Goal: Information Seeking & Learning: Learn about a topic

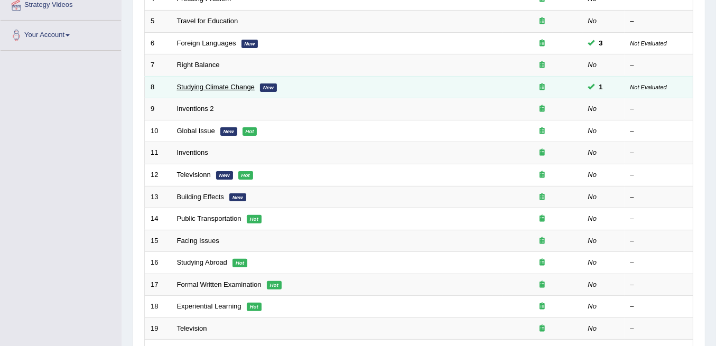
scroll to position [246, 0]
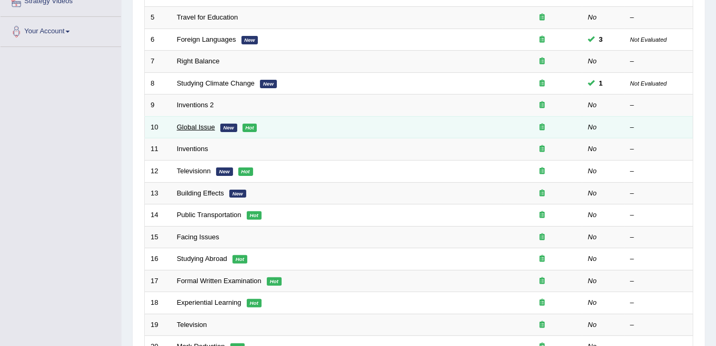
click at [187, 123] on link "Global Issue" at bounding box center [196, 127] width 38 height 8
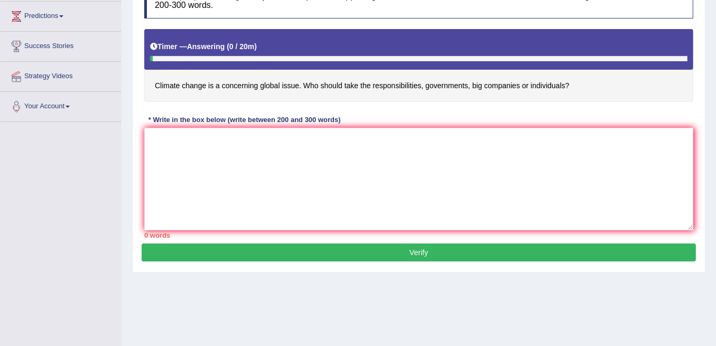
scroll to position [176, 0]
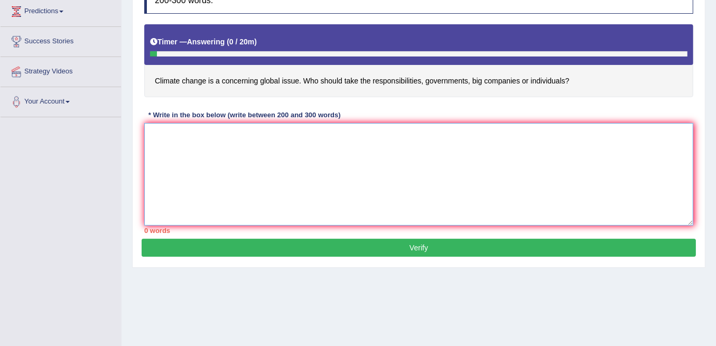
click at [244, 128] on textarea at bounding box center [418, 174] width 549 height 102
type textarea "t"
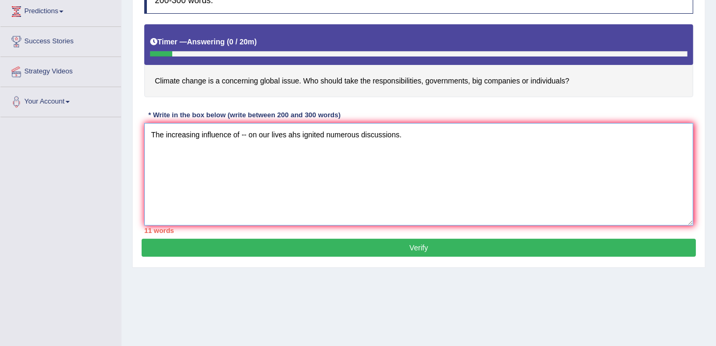
click at [296, 132] on textarea "The increasing influence of -- on our lives ahs ignited numerous discussions." at bounding box center [418, 174] width 549 height 102
click at [417, 125] on textarea "The increasing influence of -- on our lives has ignited numerous discussions." at bounding box center [418, 174] width 549 height 102
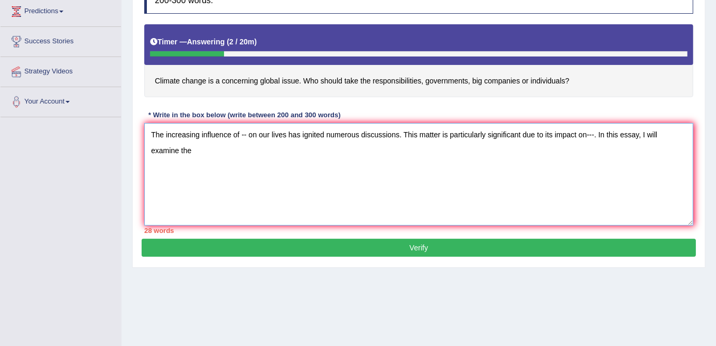
click at [168, 140] on textarea "The increasing influence of -- on our lives has ignited numerous discussions. T…" at bounding box center [418, 174] width 549 height 102
click at [168, 151] on textarea "The increasing influence of -- on our lives has ignited numerous discussions. T…" at bounding box center [418, 174] width 549 height 102
click at [247, 132] on textarea "The increasing influence of -- on our lives has ignited numerous discussions. T…" at bounding box center [418, 174] width 549 height 102
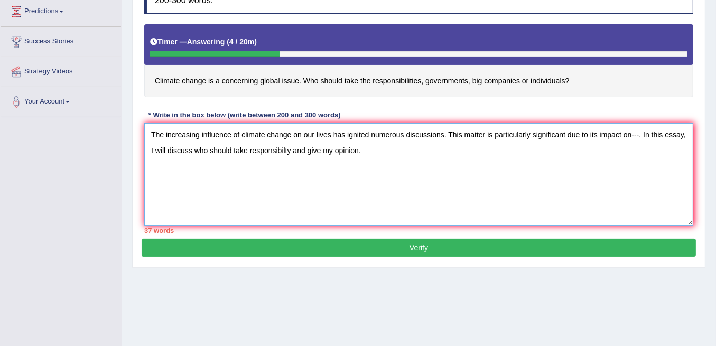
click at [639, 133] on textarea "The increasing influence of climate change on our lives has ignited numerous di…" at bounding box center [418, 174] width 549 height 102
click at [376, 145] on textarea "The increasing influence of climate change on our lives has ignited numerous di…" at bounding box center [418, 174] width 549 height 102
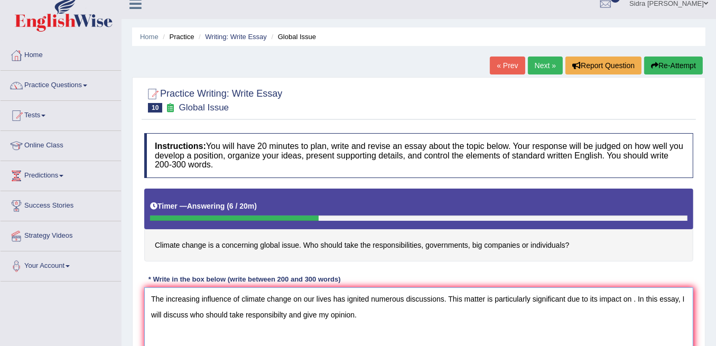
scroll to position [0, 0]
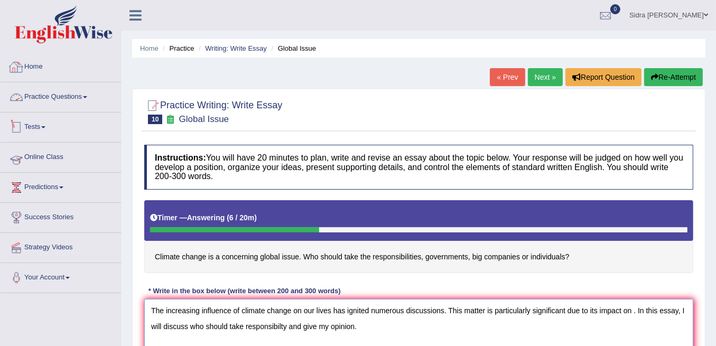
type textarea "The increasing influence of climate change on our lives has ignited numerous di…"
click at [53, 157] on link "Online Class" at bounding box center [61, 156] width 120 height 26
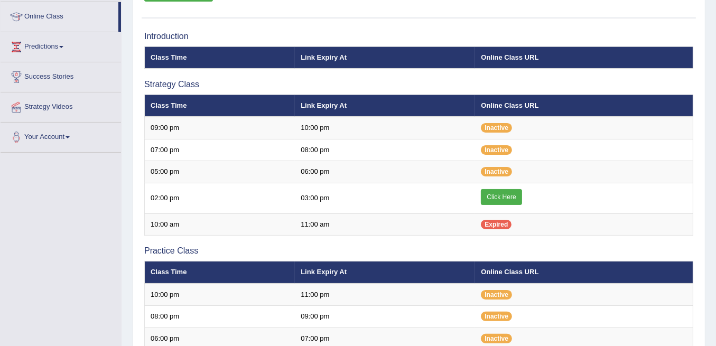
scroll to position [35, 0]
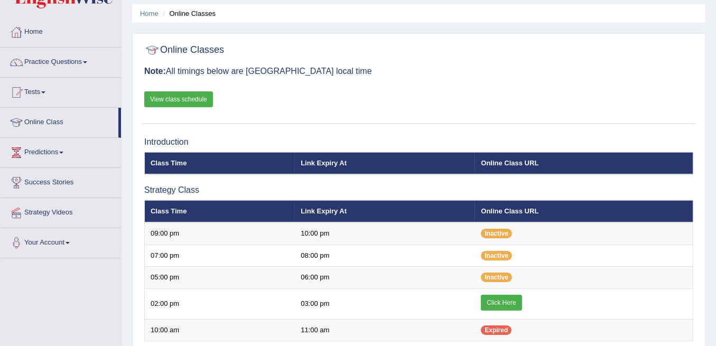
click at [181, 96] on link "View class schedule" at bounding box center [178, 99] width 69 height 16
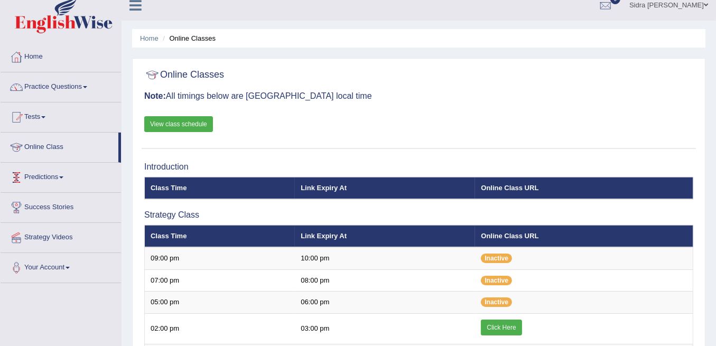
scroll to position [0, 0]
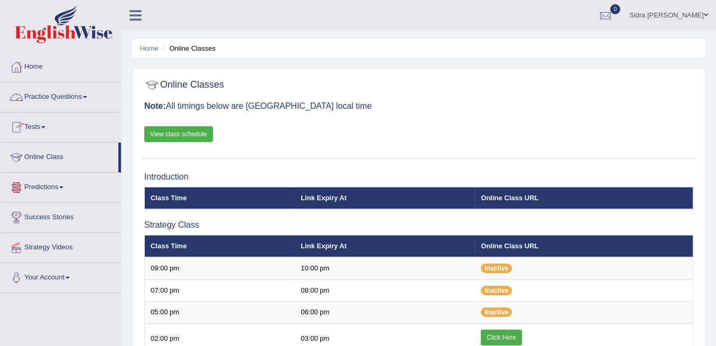
click at [49, 97] on link "Practice Questions" at bounding box center [61, 95] width 120 height 26
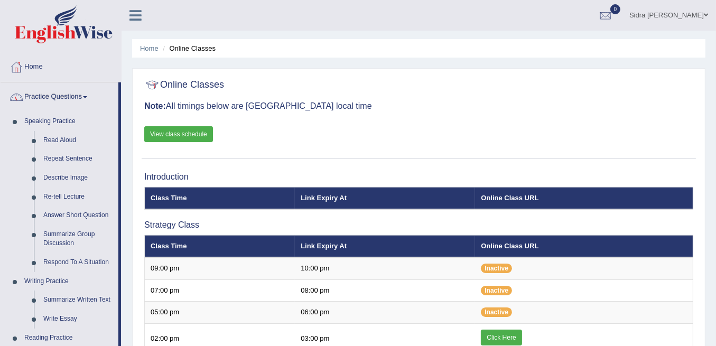
click at [49, 97] on link "Practice Questions" at bounding box center [60, 95] width 118 height 26
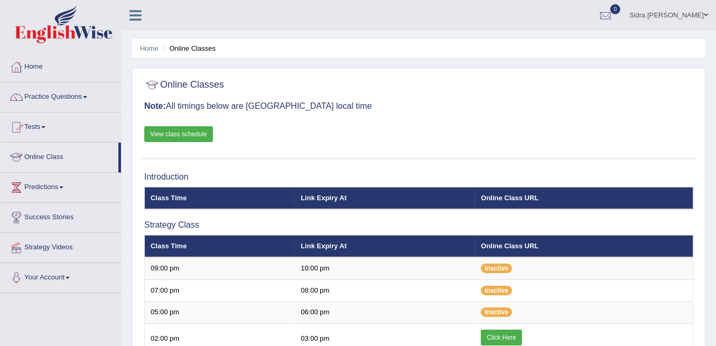
click at [38, 125] on link "Tests" at bounding box center [61, 125] width 120 height 26
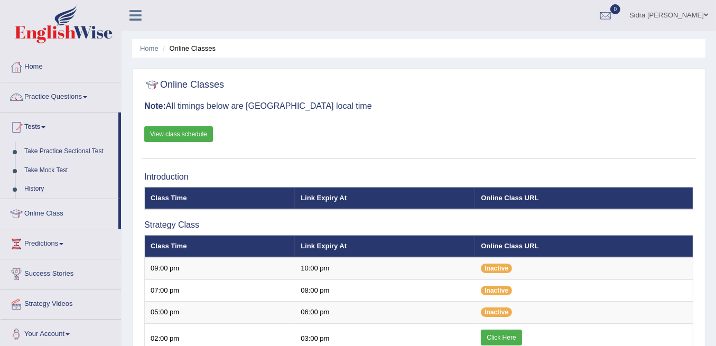
click at [38, 125] on link "Tests" at bounding box center [60, 125] width 118 height 26
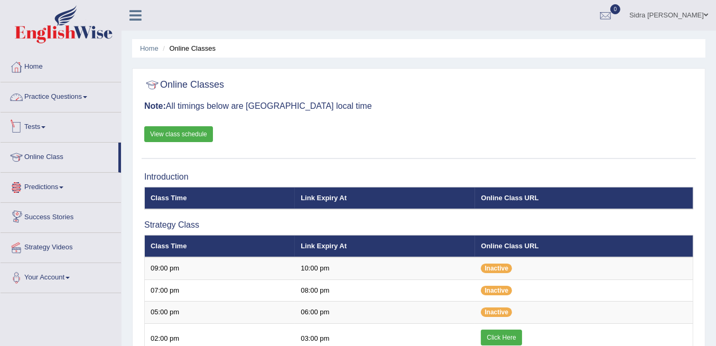
click at [51, 95] on link "Practice Questions" at bounding box center [61, 95] width 120 height 26
click at [58, 103] on link "Practice Questions" at bounding box center [61, 95] width 120 height 26
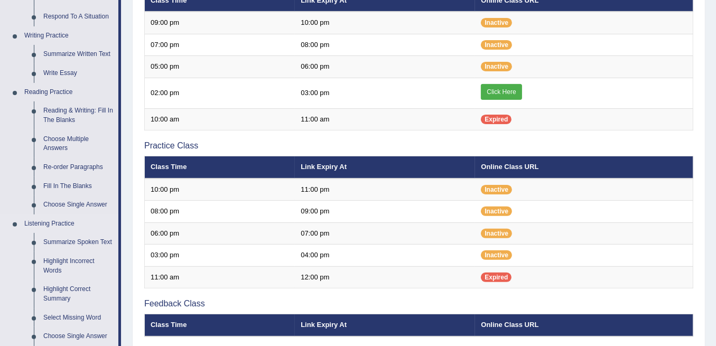
scroll to position [211, 0]
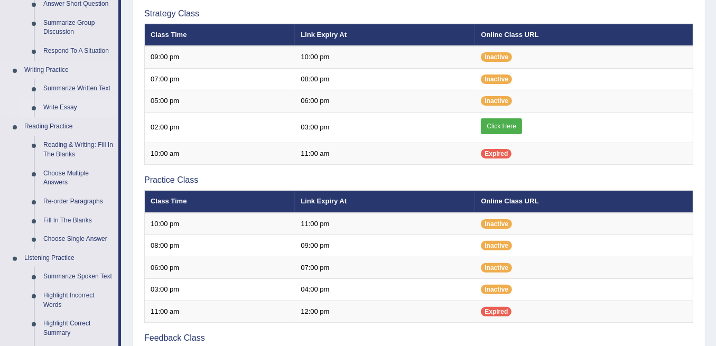
click at [62, 104] on link "Write Essay" at bounding box center [79, 107] width 80 height 19
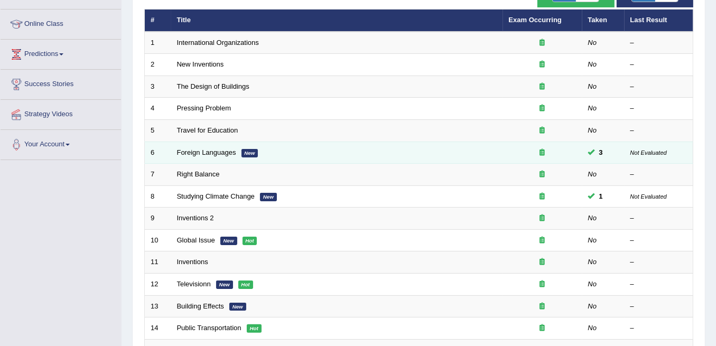
scroll to position [176, 0]
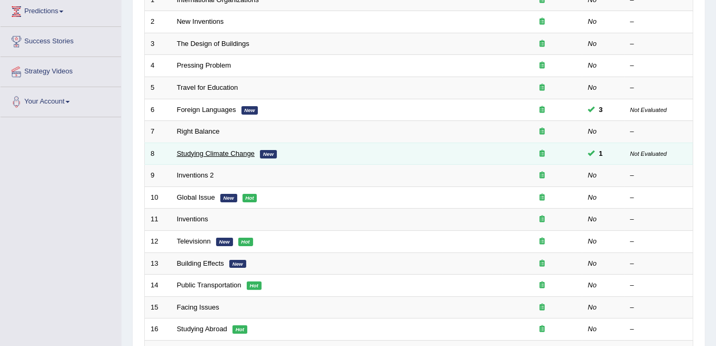
click at [232, 151] on link "Studying Climate Change" at bounding box center [216, 153] width 78 height 8
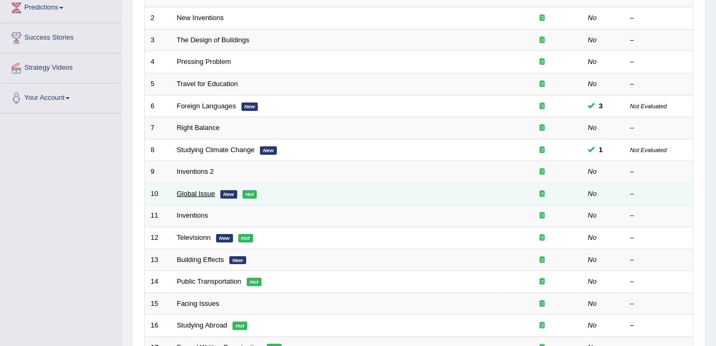
click at [208, 190] on link "Global Issue" at bounding box center [196, 194] width 38 height 8
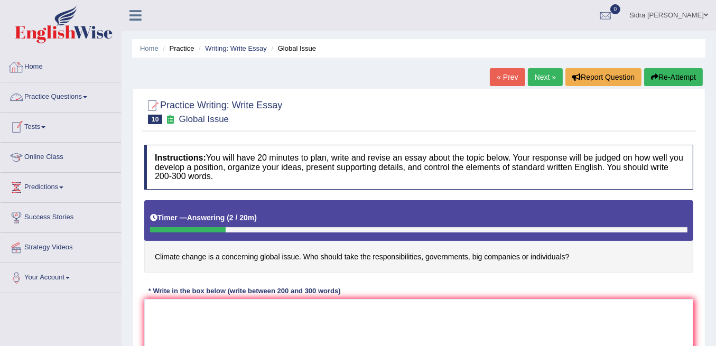
click at [48, 68] on link "Home" at bounding box center [61, 65] width 120 height 26
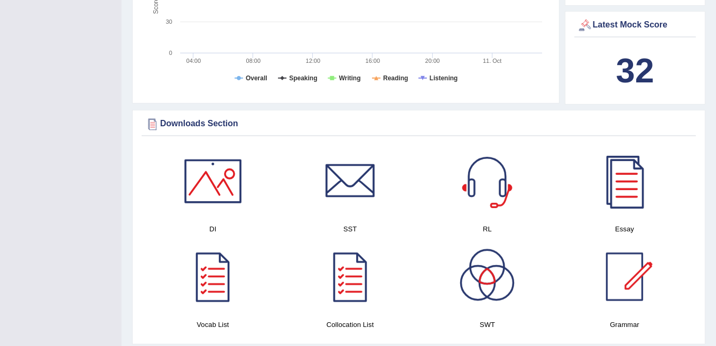
scroll to position [457, 0]
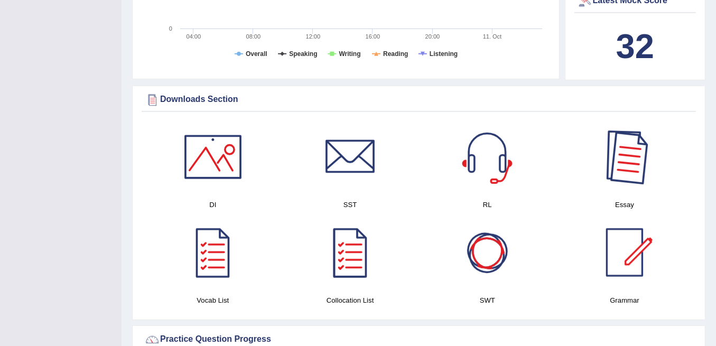
click at [639, 158] on div at bounding box center [624, 157] width 74 height 74
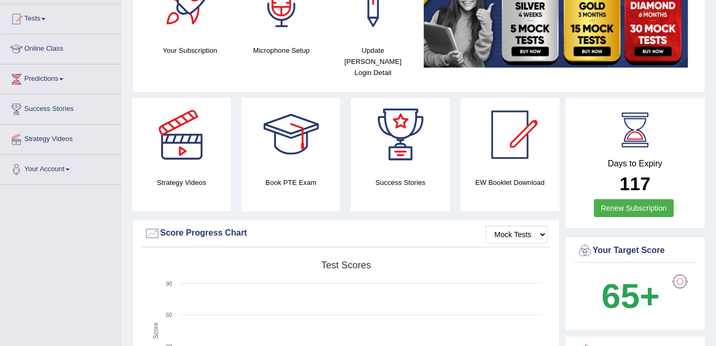
scroll to position [12, 0]
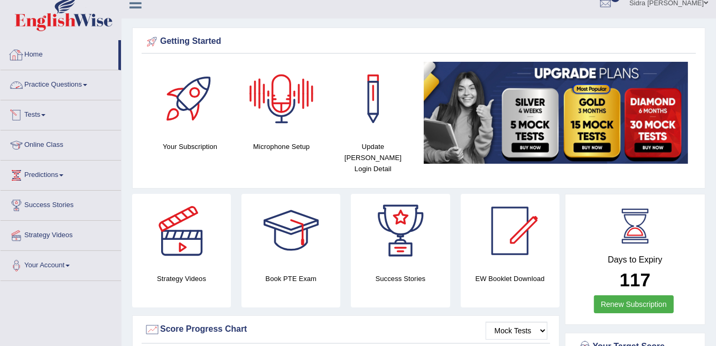
click at [36, 56] on link "Home" at bounding box center [60, 53] width 118 height 26
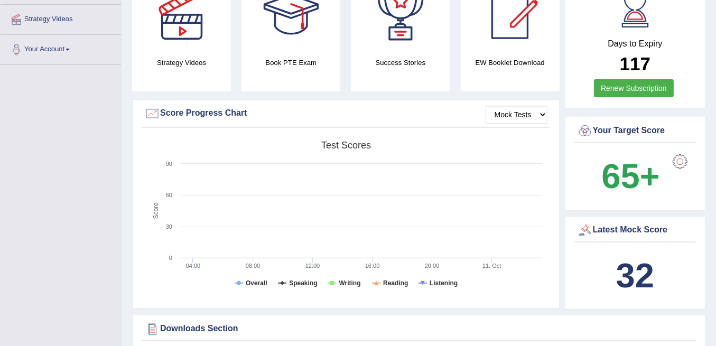
scroll to position [176, 0]
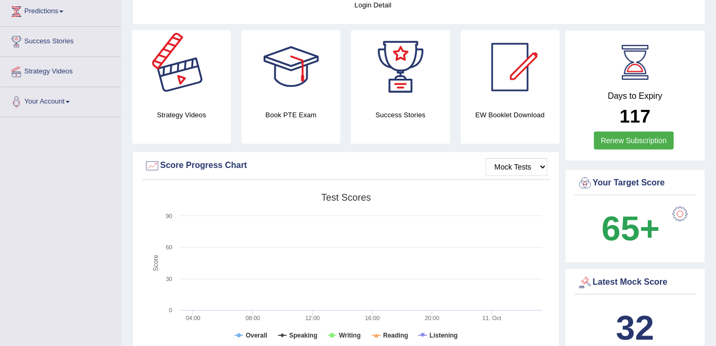
click at [182, 63] on div at bounding box center [182, 67] width 74 height 74
